Goal: Task Accomplishment & Management: Manage account settings

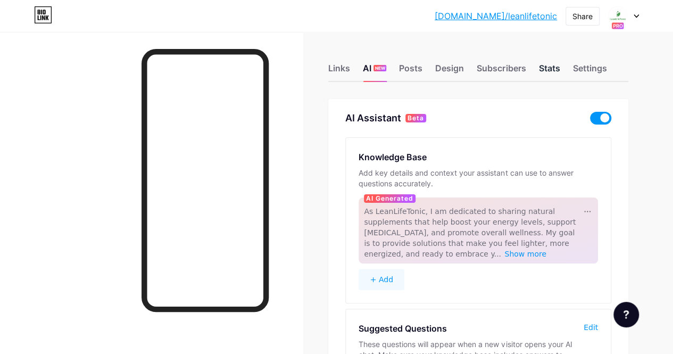
click at [550, 67] on div "Stats" at bounding box center [548, 71] width 21 height 19
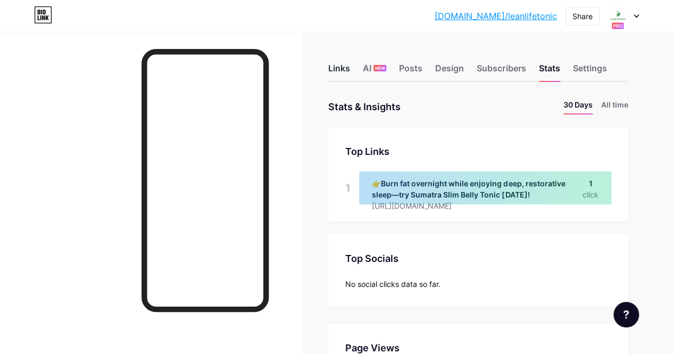
click at [347, 69] on div "Links" at bounding box center [339, 71] width 22 height 19
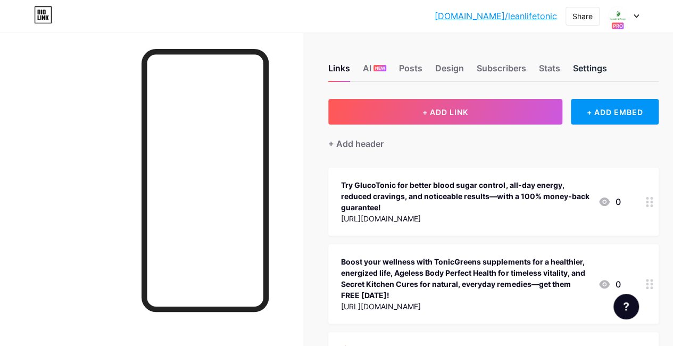
click at [598, 69] on div "Settings" at bounding box center [589, 71] width 34 height 19
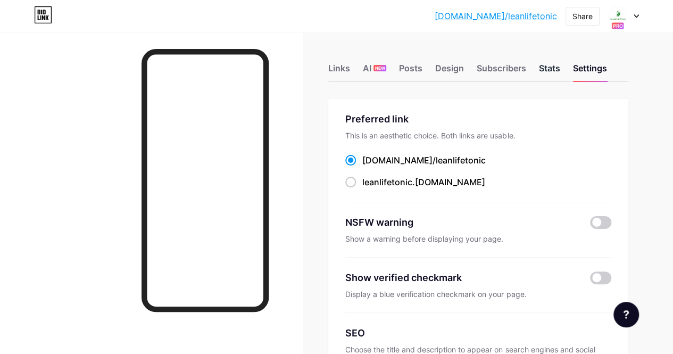
click at [552, 63] on div "Stats" at bounding box center [548, 71] width 21 height 19
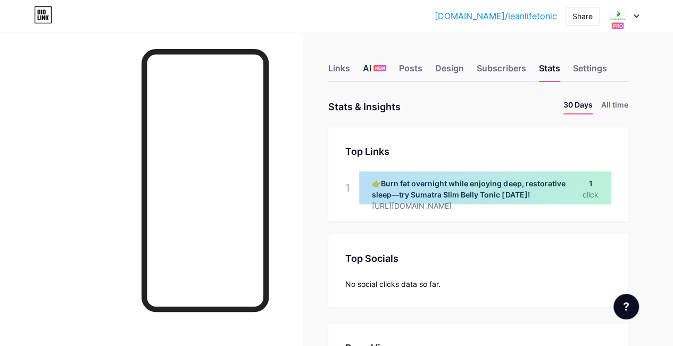
scroll to position [346, 672]
click at [639, 18] on div "bio.link/leanli... bio.link/leanlifetonic Share Switch accounts LeanLifeTonic b…" at bounding box center [336, 15] width 673 height 19
click at [632, 13] on div at bounding box center [623, 15] width 31 height 19
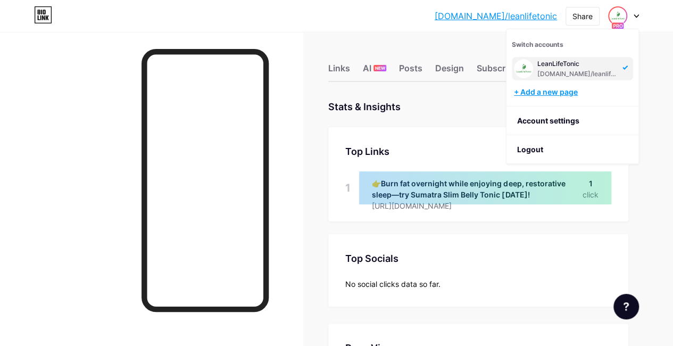
click at [549, 90] on div "+ Add a new page" at bounding box center [573, 92] width 119 height 11
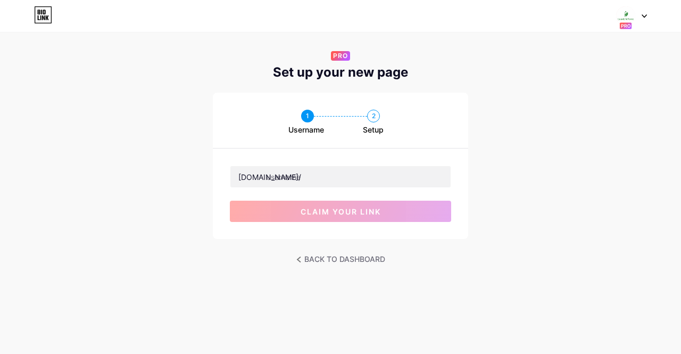
click at [644, 16] on icon at bounding box center [643, 16] width 5 height 4
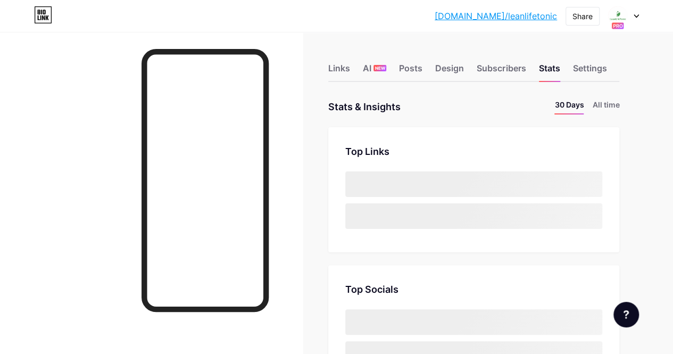
click at [640, 15] on div "bio.link/leanli... bio.link/leanlifetonic Share Switch accounts LeanLifeTonic b…" at bounding box center [336, 15] width 673 height 19
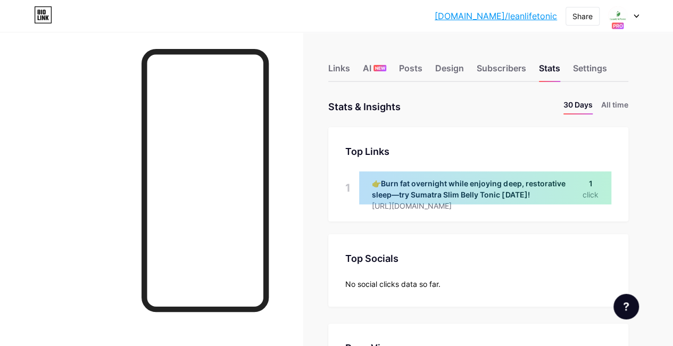
scroll to position [346, 672]
click at [636, 15] on icon at bounding box center [635, 16] width 5 height 4
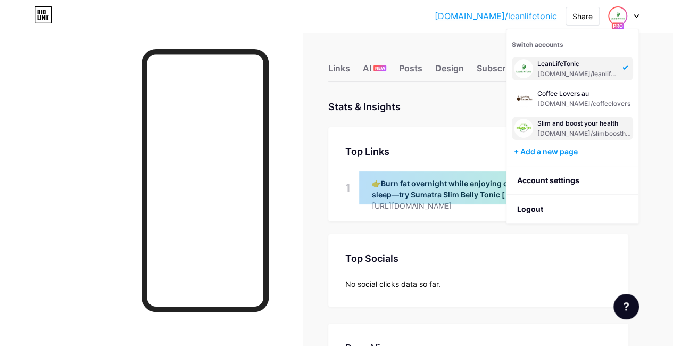
click at [553, 129] on div "[DOMAIN_NAME]/slimboosthealth" at bounding box center [584, 133] width 94 height 9
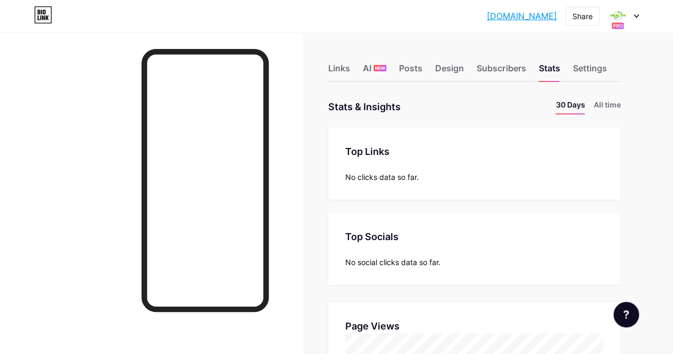
click at [637, 14] on icon at bounding box center [635, 16] width 5 height 4
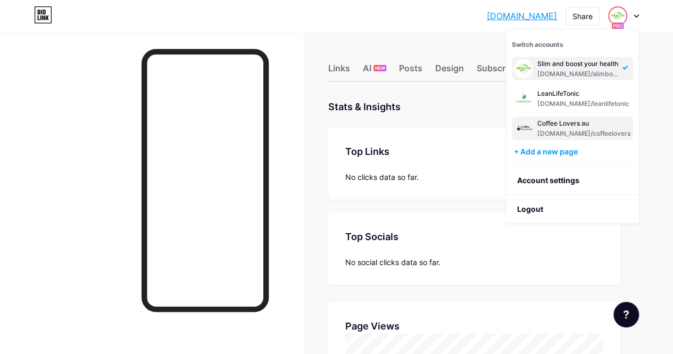
click at [599, 126] on div "Coffee Lovers au" at bounding box center [583, 123] width 93 height 9
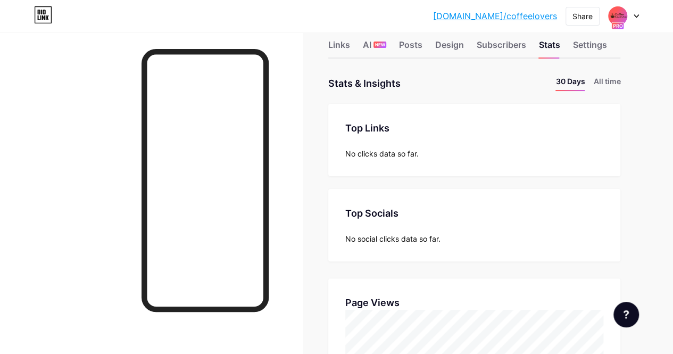
scroll to position [14, 0]
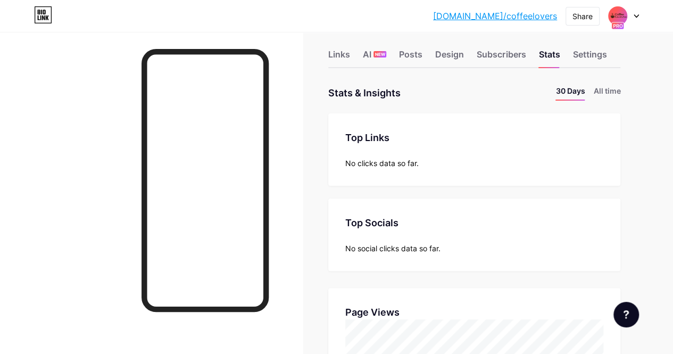
drag, startPoint x: 672, startPoint y: 57, endPoint x: 671, endPoint y: 47, distance: 9.6
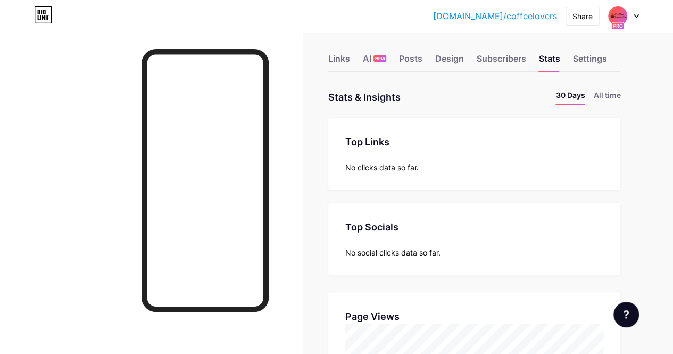
scroll to position [0, 0]
